Goal: Check status: Check status

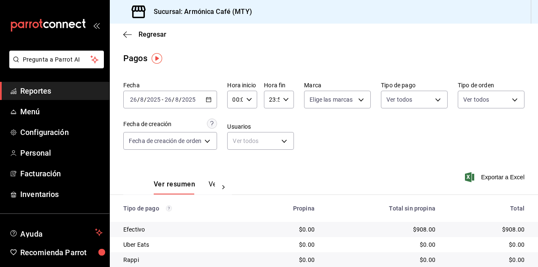
click at [146, 39] on div "Regresar" at bounding box center [324, 35] width 428 height 22
click at [143, 33] on span "Regresar" at bounding box center [152, 34] width 28 height 8
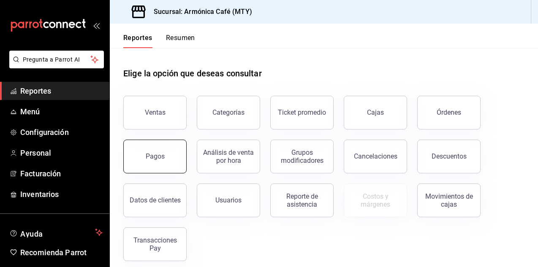
click at [161, 158] on div "Pagos" at bounding box center [155, 156] width 19 height 8
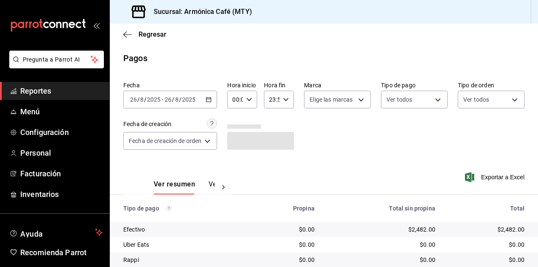
click at [206, 97] on div "2025-08-26 26 / 8 / 2025 - 2025-08-26 26 / 8 / 2025" at bounding box center [170, 100] width 94 height 18
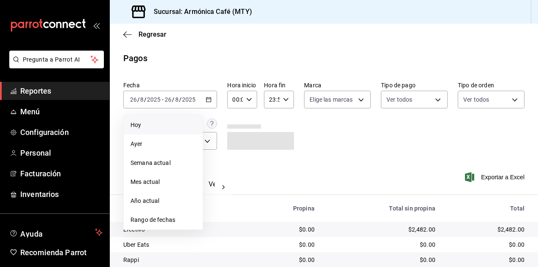
click at [149, 124] on span "Hoy" at bounding box center [162, 125] width 65 height 9
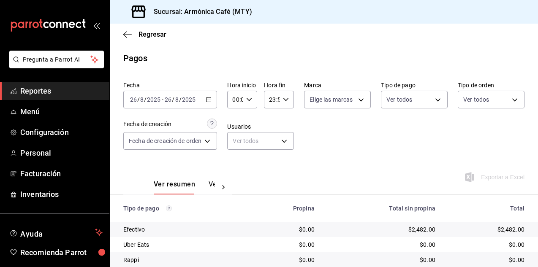
scroll to position [60, 0]
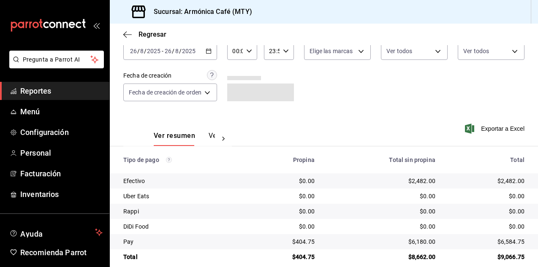
scroll to position [60, 0]
